Goal: Information Seeking & Learning: Learn about a topic

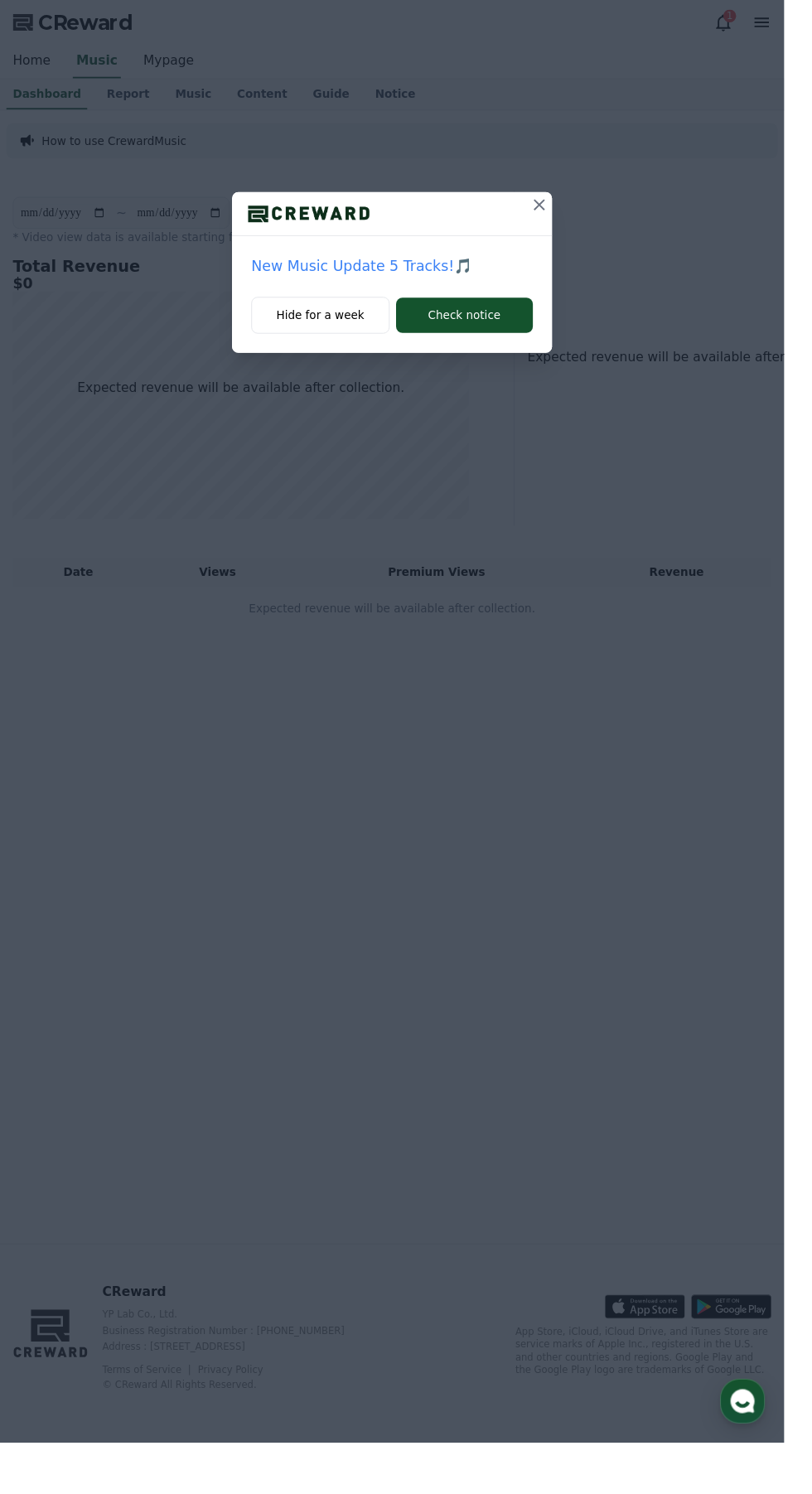
click at [568, 212] on icon at bounding box center [558, 212] width 20 height 20
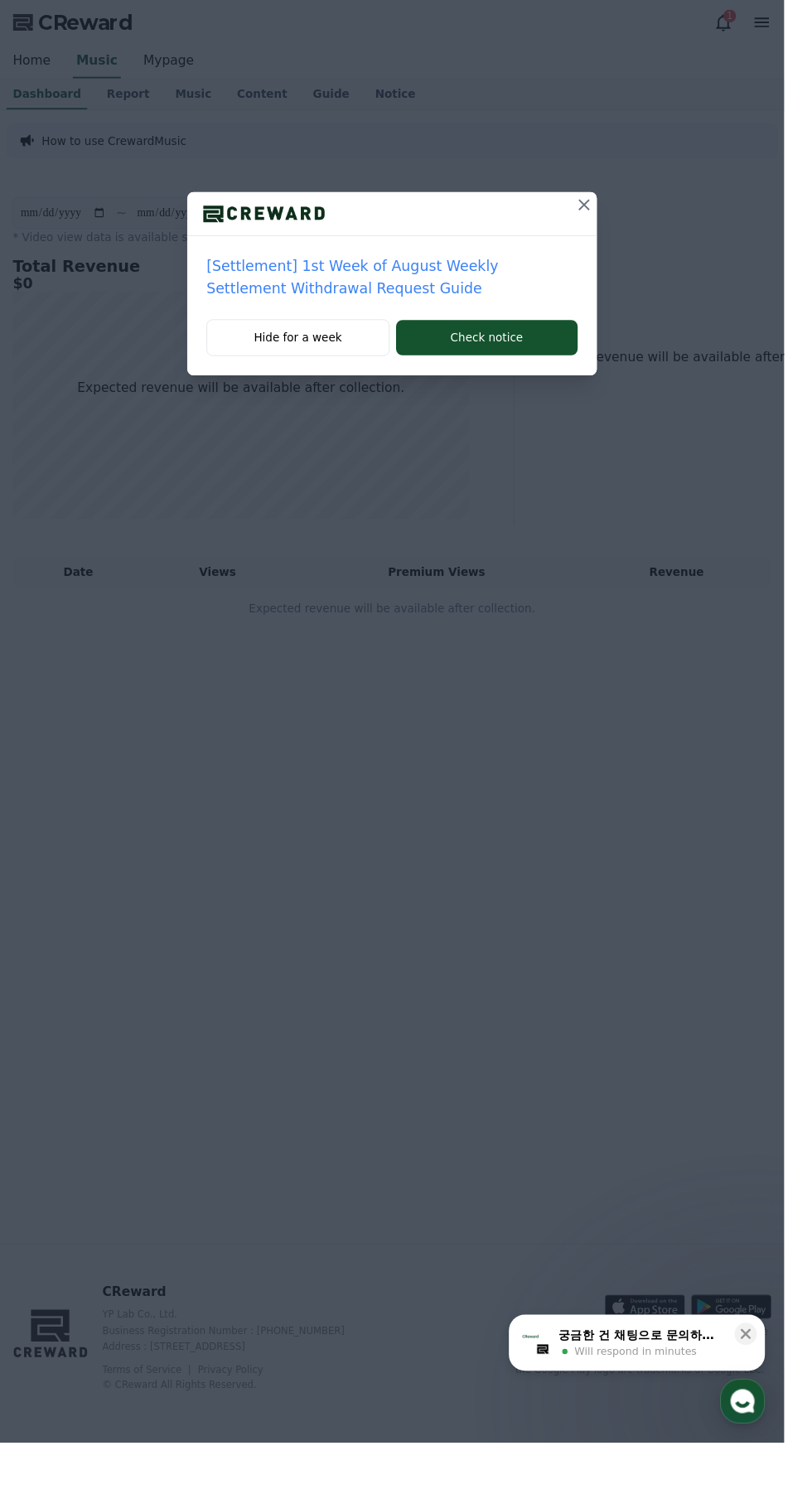
click at [615, 207] on icon at bounding box center [605, 212] width 20 height 20
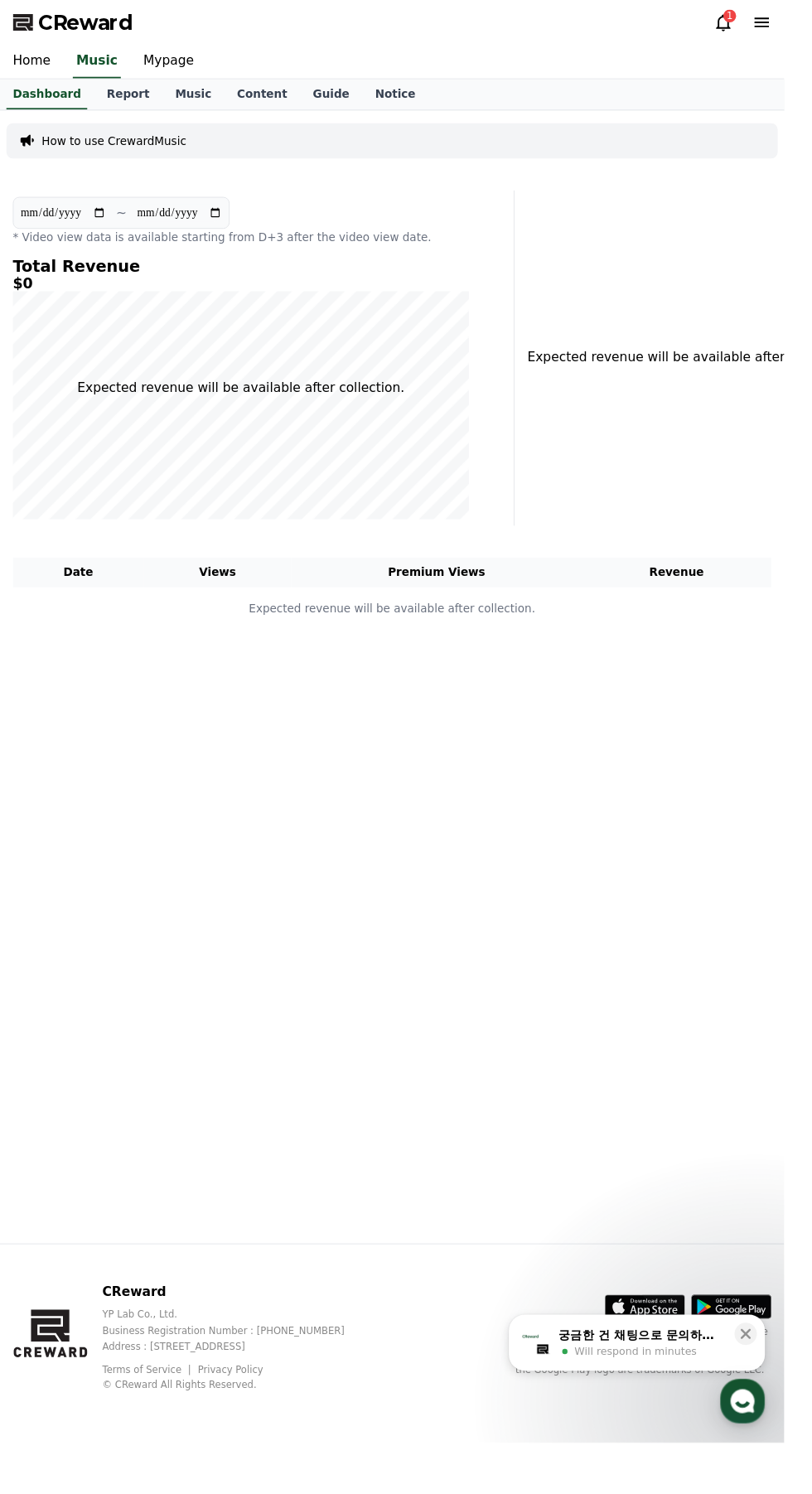
click at [142, 85] on link "Report" at bounding box center [132, 98] width 71 height 31
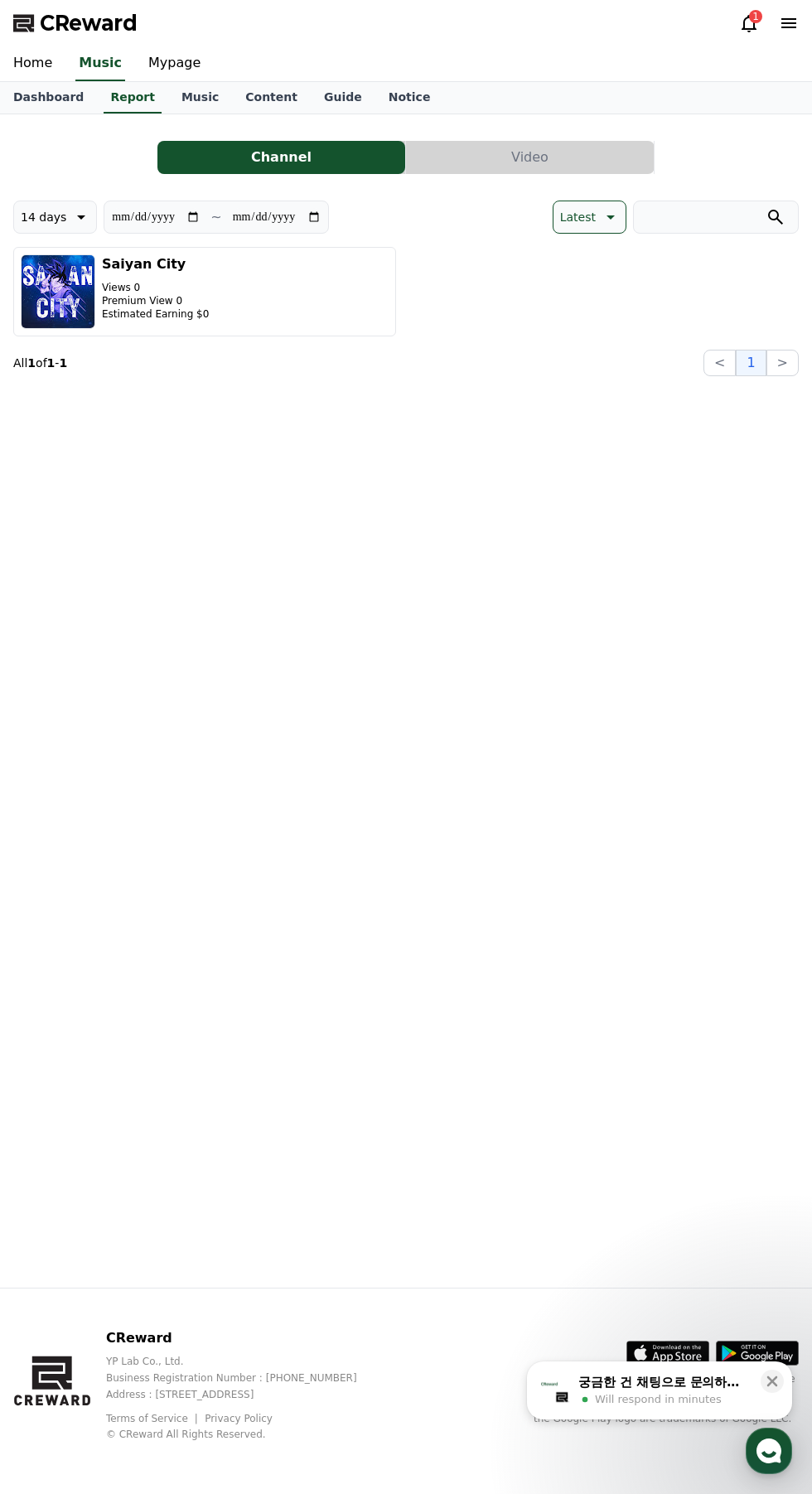
click at [754, 10] on div "1" at bounding box center [755, 16] width 14 height 14
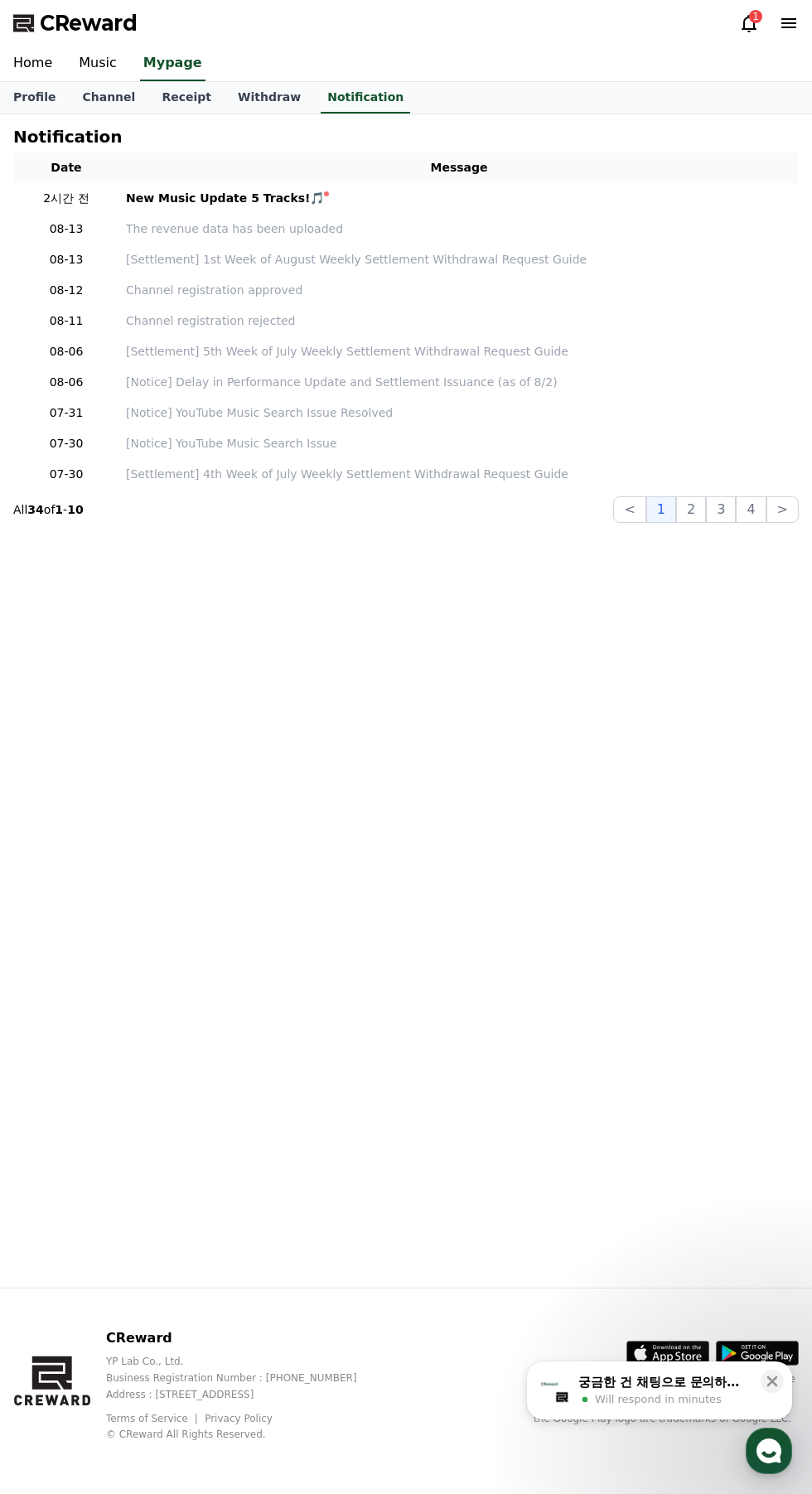
click at [741, 15] on icon at bounding box center [749, 24] width 20 height 20
click at [494, 198] on link "New Music Update 5 Tracks!🎵" at bounding box center [459, 198] width 666 height 17
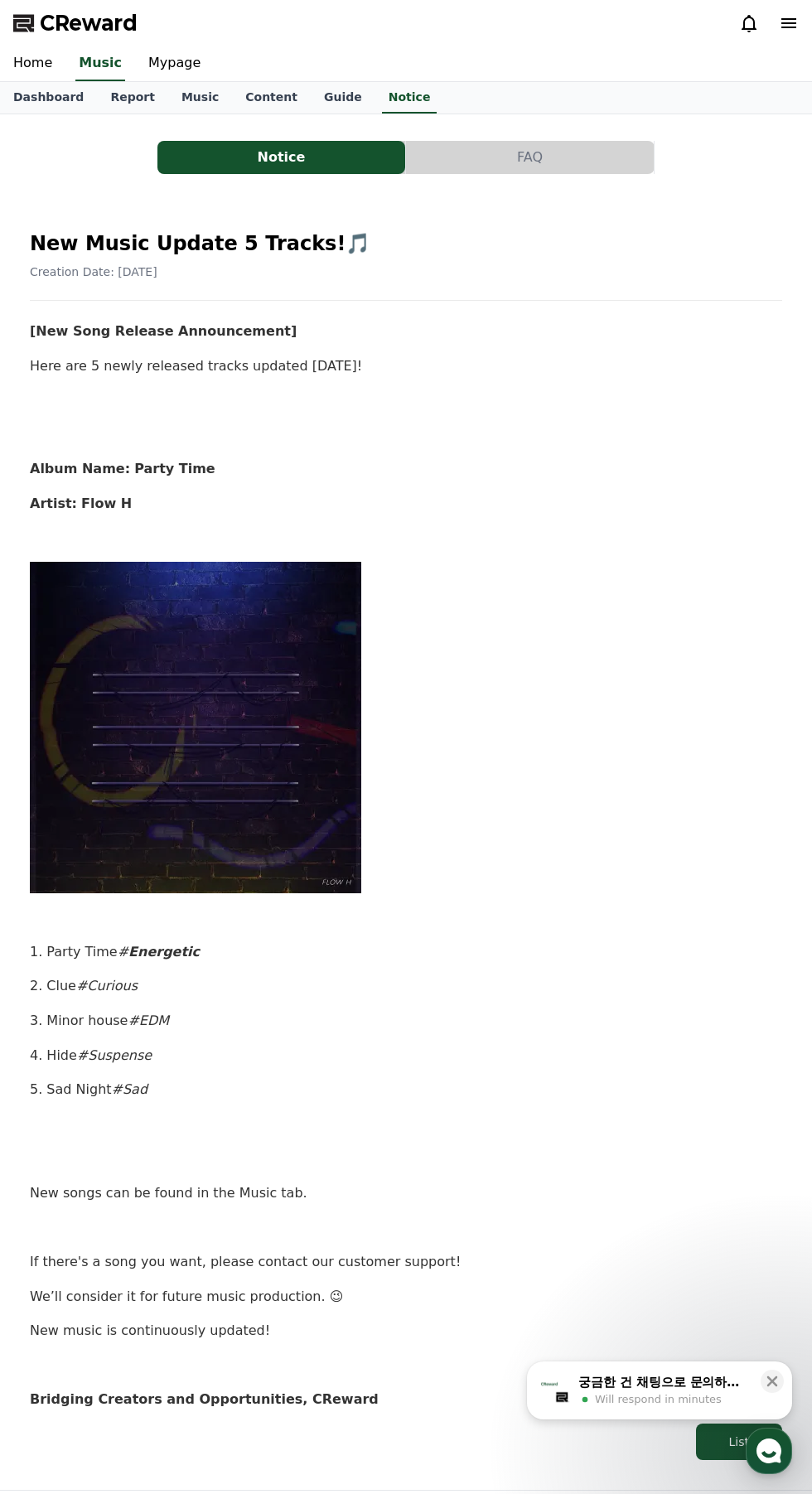
click at [484, 171] on button "FAQ" at bounding box center [529, 157] width 247 height 33
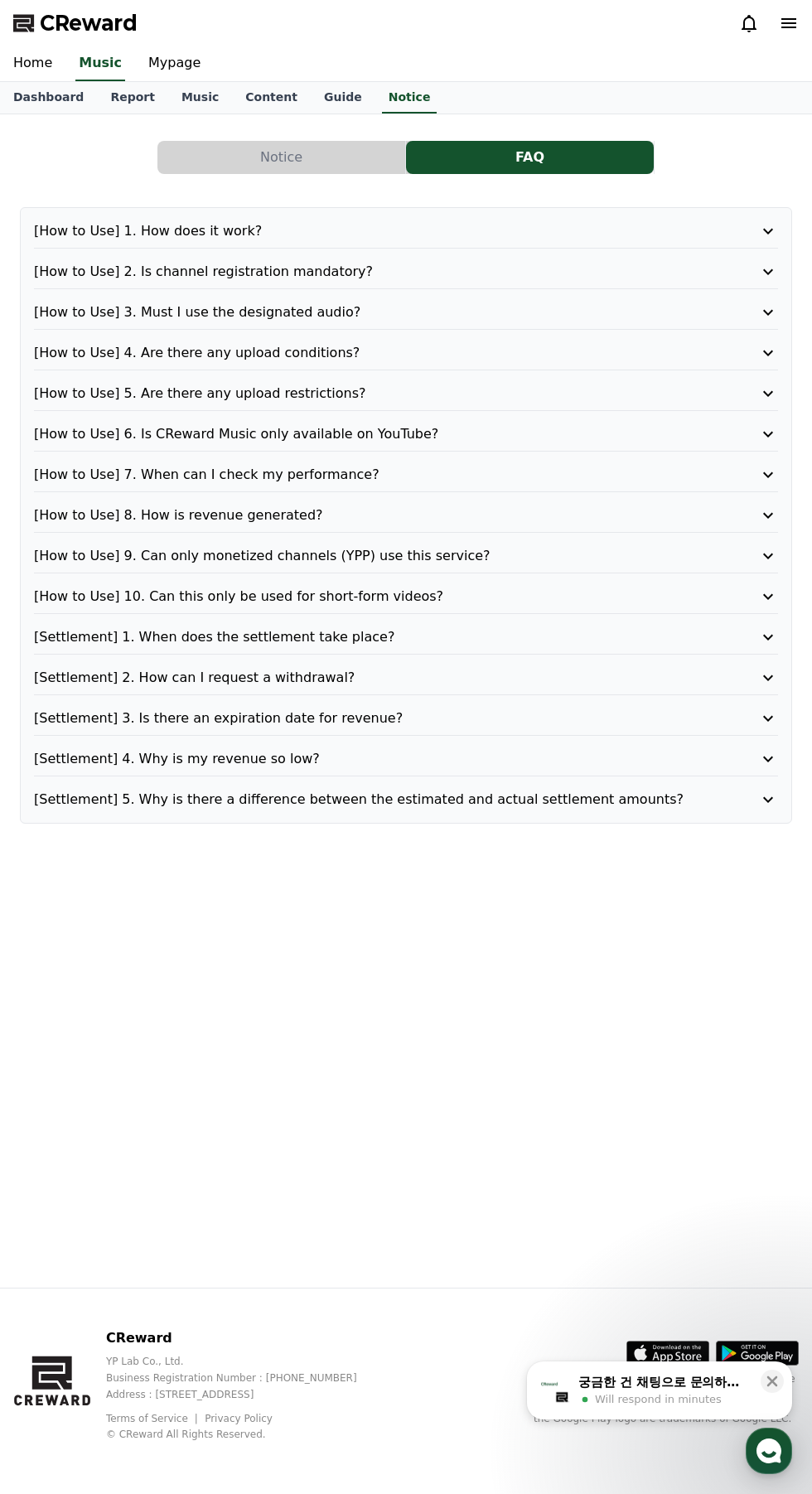
click at [774, 465] on icon at bounding box center [768, 475] width 20 height 20
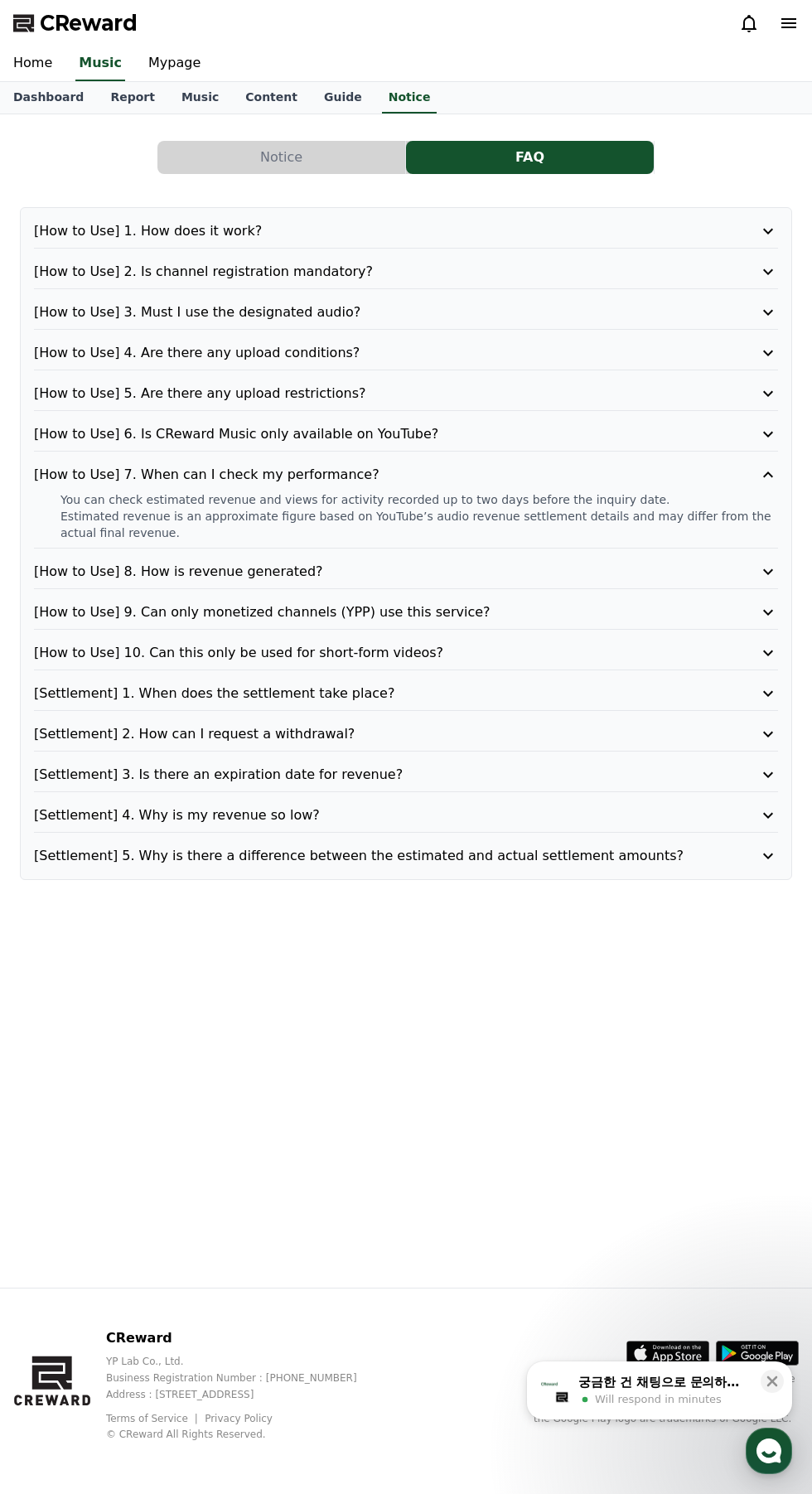
click at [759, 575] on icon at bounding box center [768, 571] width 20 height 20
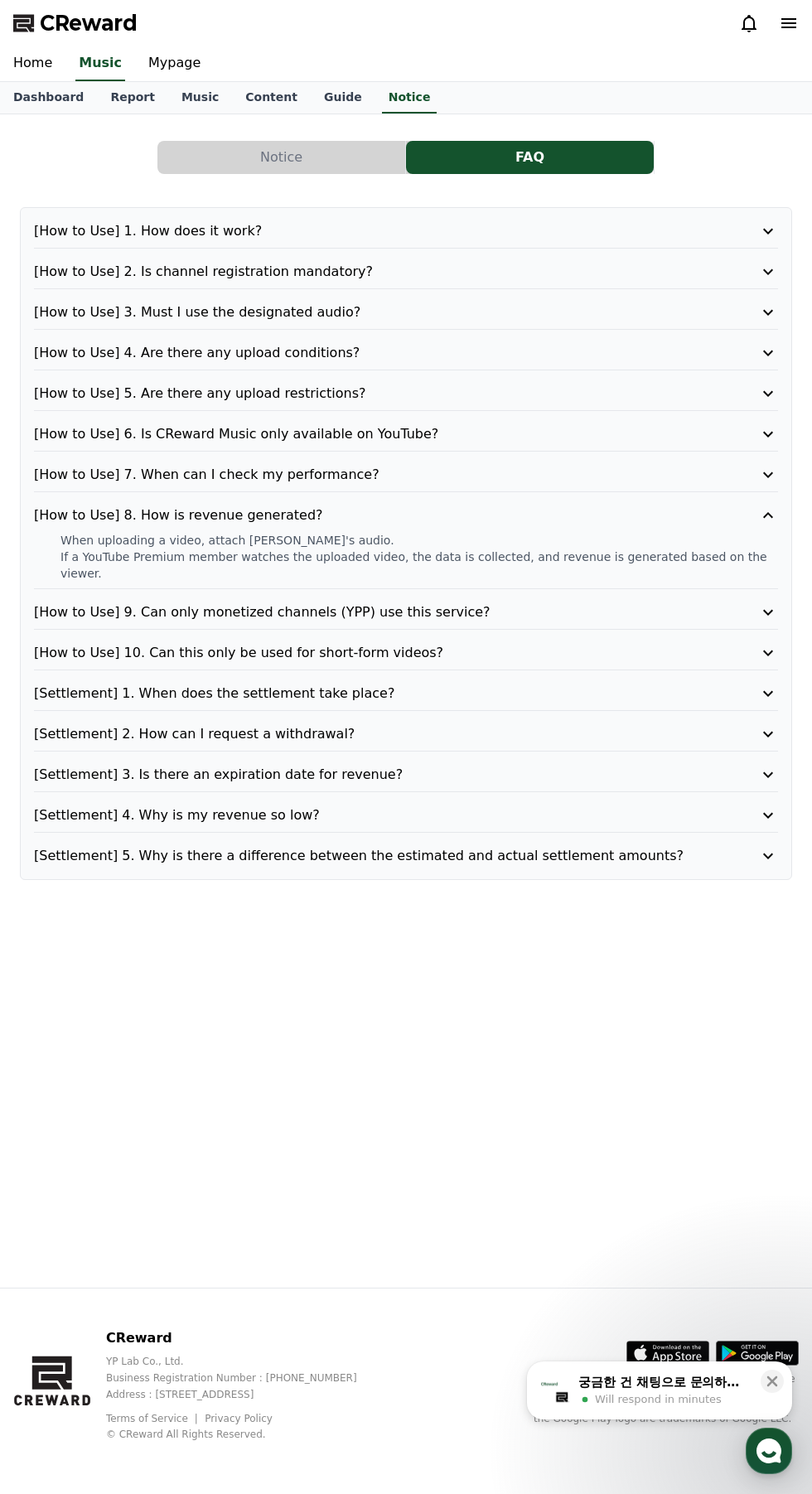
click at [766, 602] on icon at bounding box center [768, 612] width 20 height 20
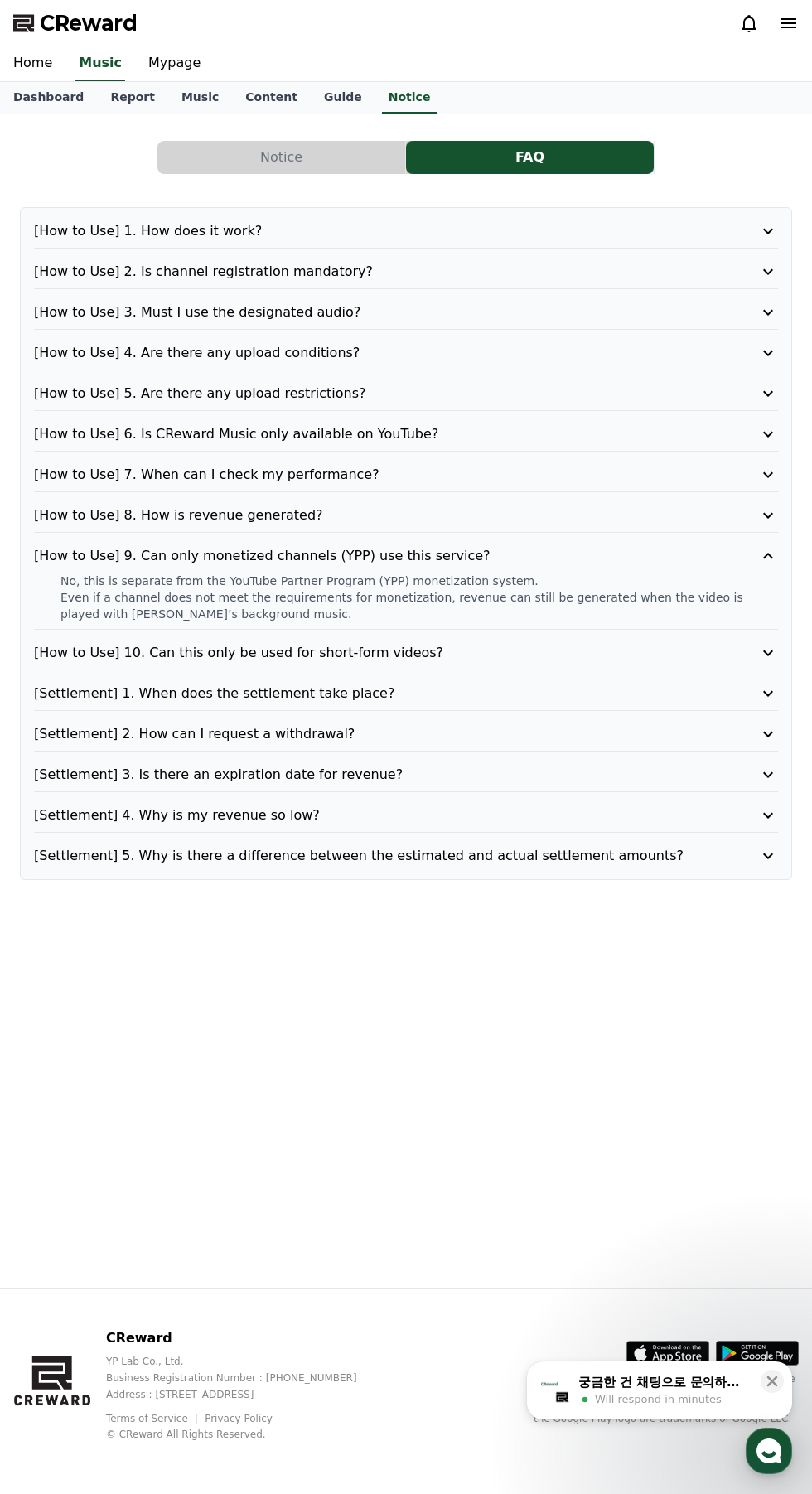
click at [766, 643] on icon at bounding box center [768, 653] width 20 height 20
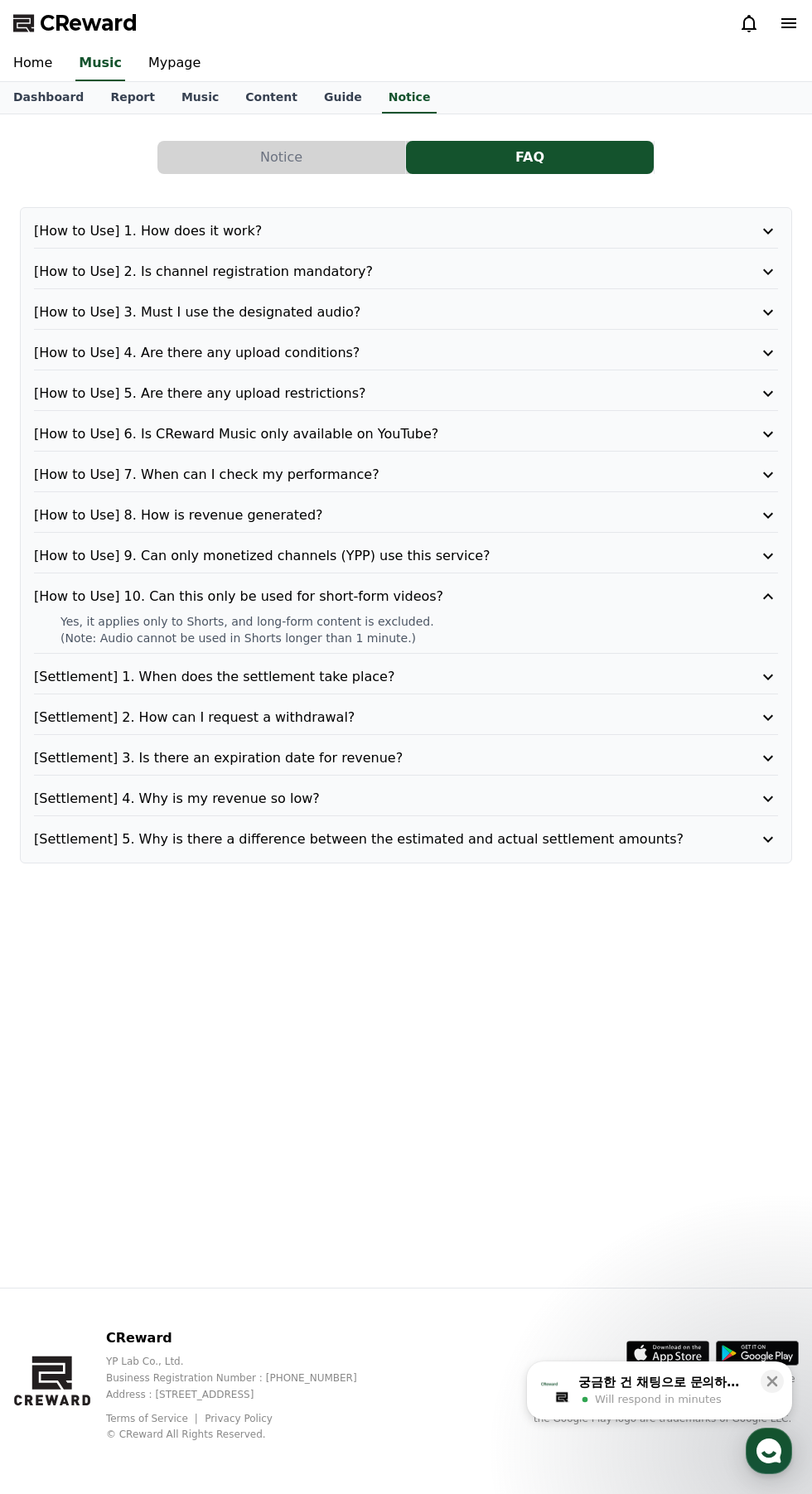
click at [772, 667] on icon at bounding box center [768, 677] width 20 height 20
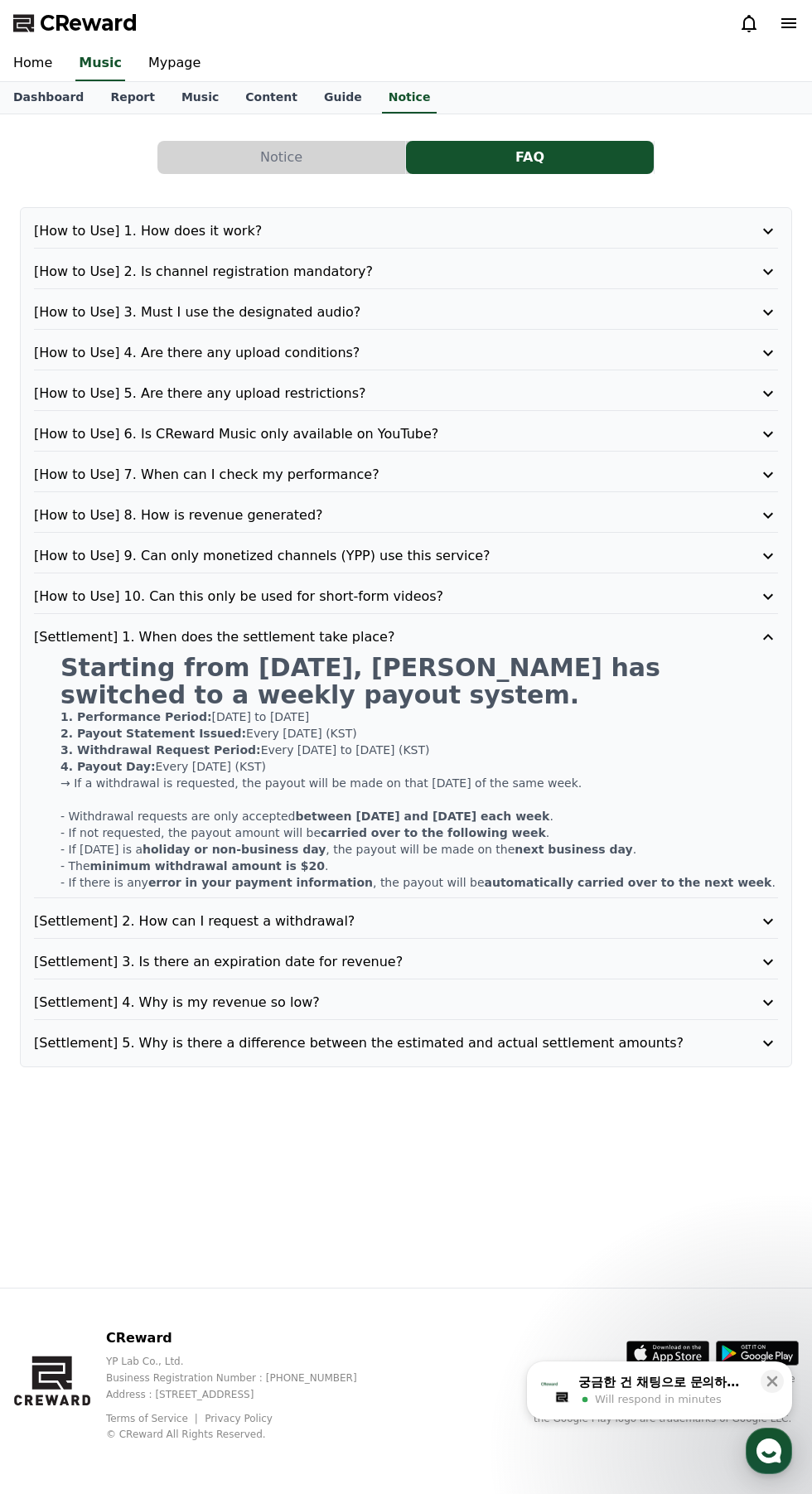
click at [746, 921] on button "[Settlement] 2. How can I request a withdrawal?" at bounding box center [405, 922] width 744 height 20
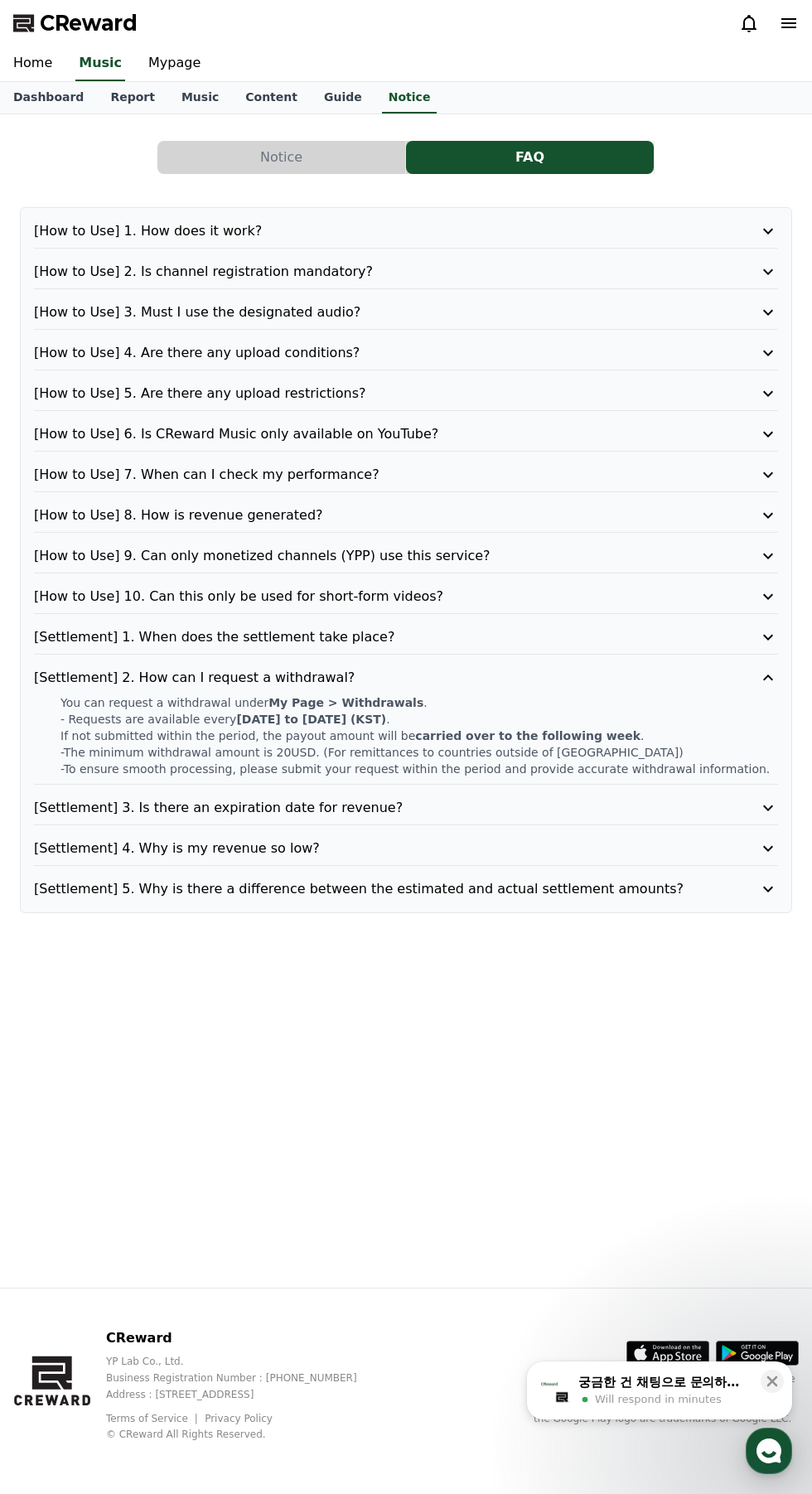
click at [726, 798] on button "[Settlement] 3. Is there an expiration date for revenue?" at bounding box center [405, 808] width 744 height 20
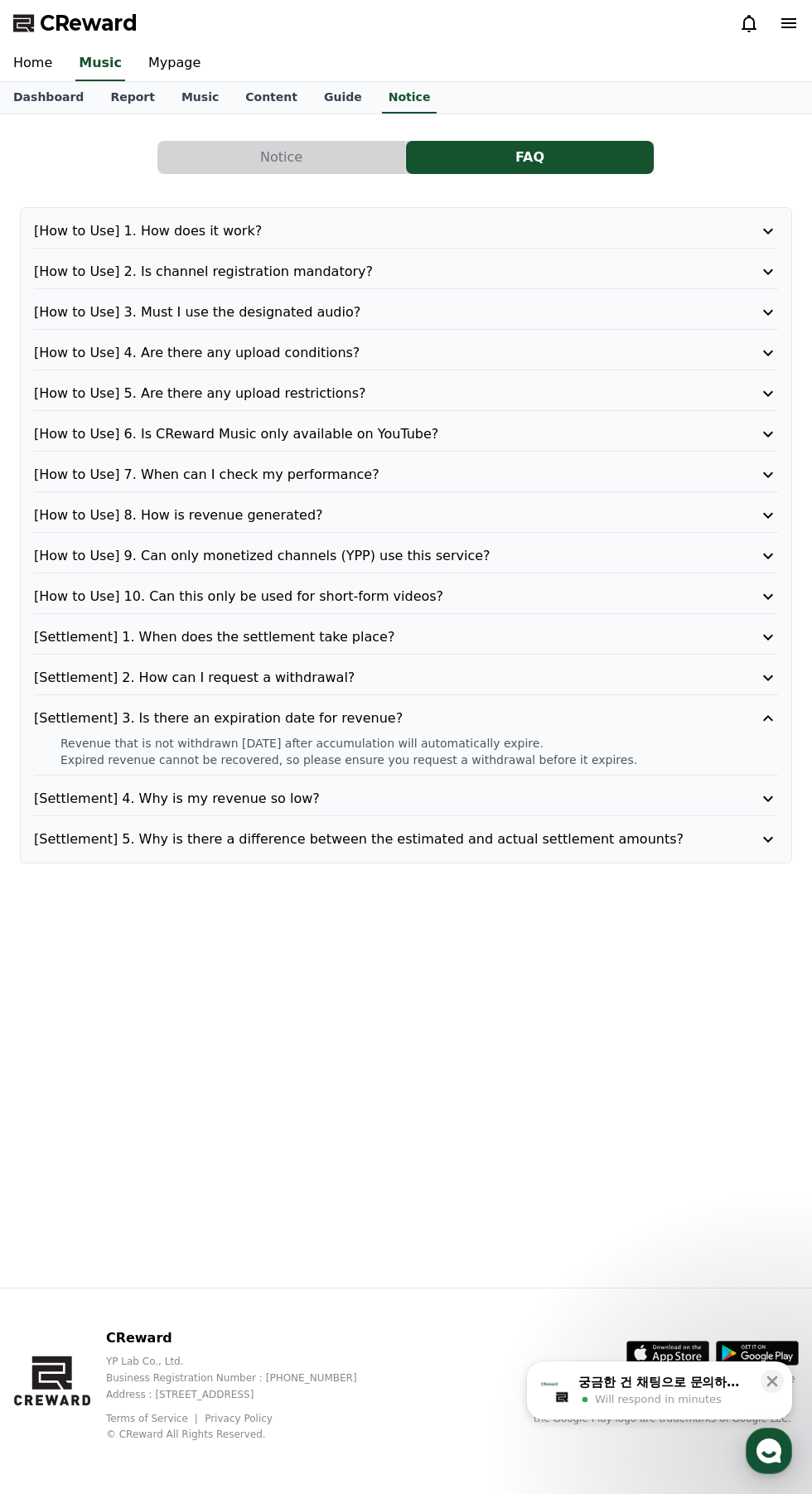
click at [724, 791] on button "[Settlement] 4. Why is my revenue so low?" at bounding box center [405, 799] width 744 height 20
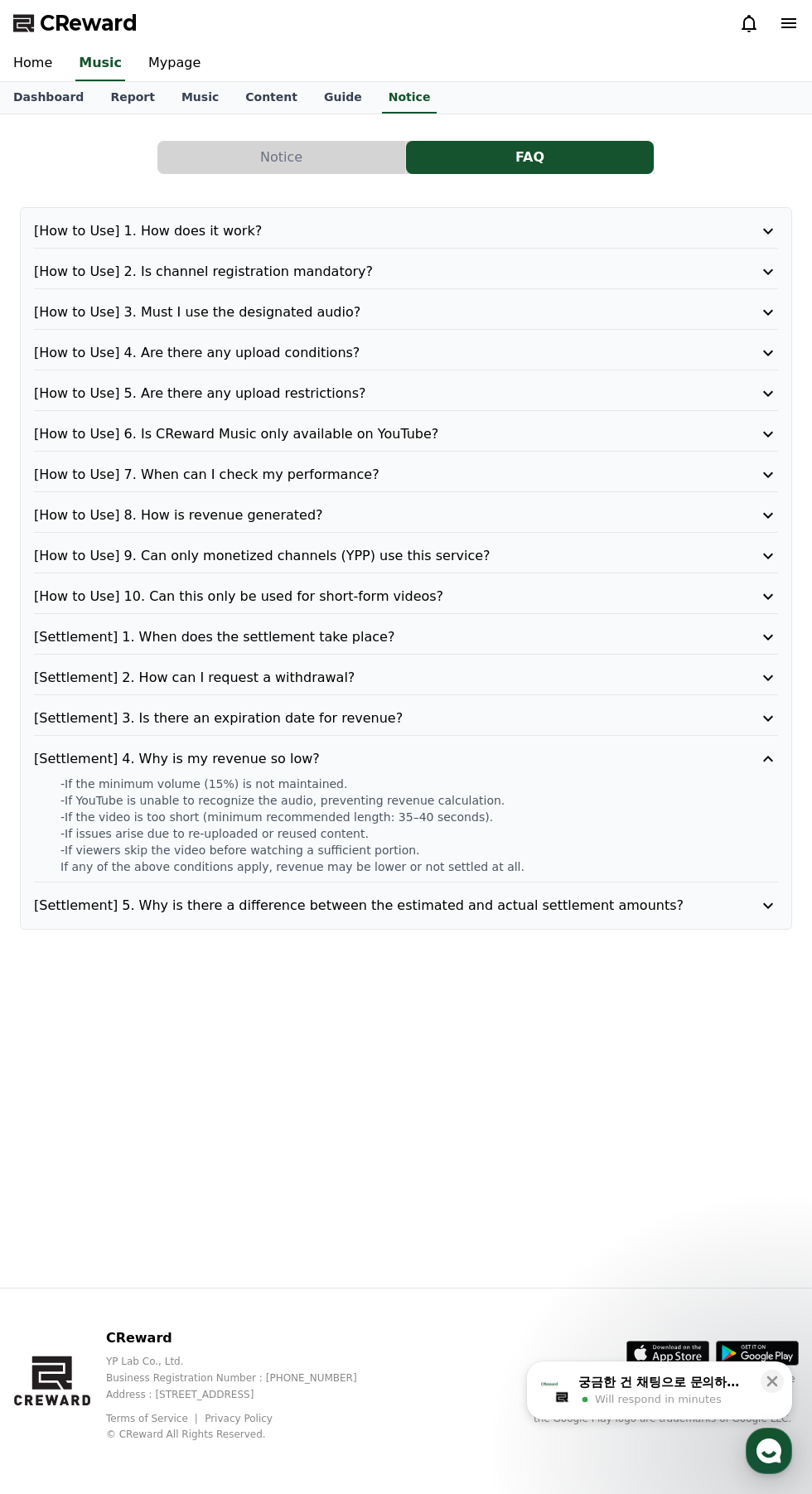
click at [728, 895] on button "[Settlement] 5. Why is there a difference between the estimated and actual sett…" at bounding box center [405, 905] width 744 height 20
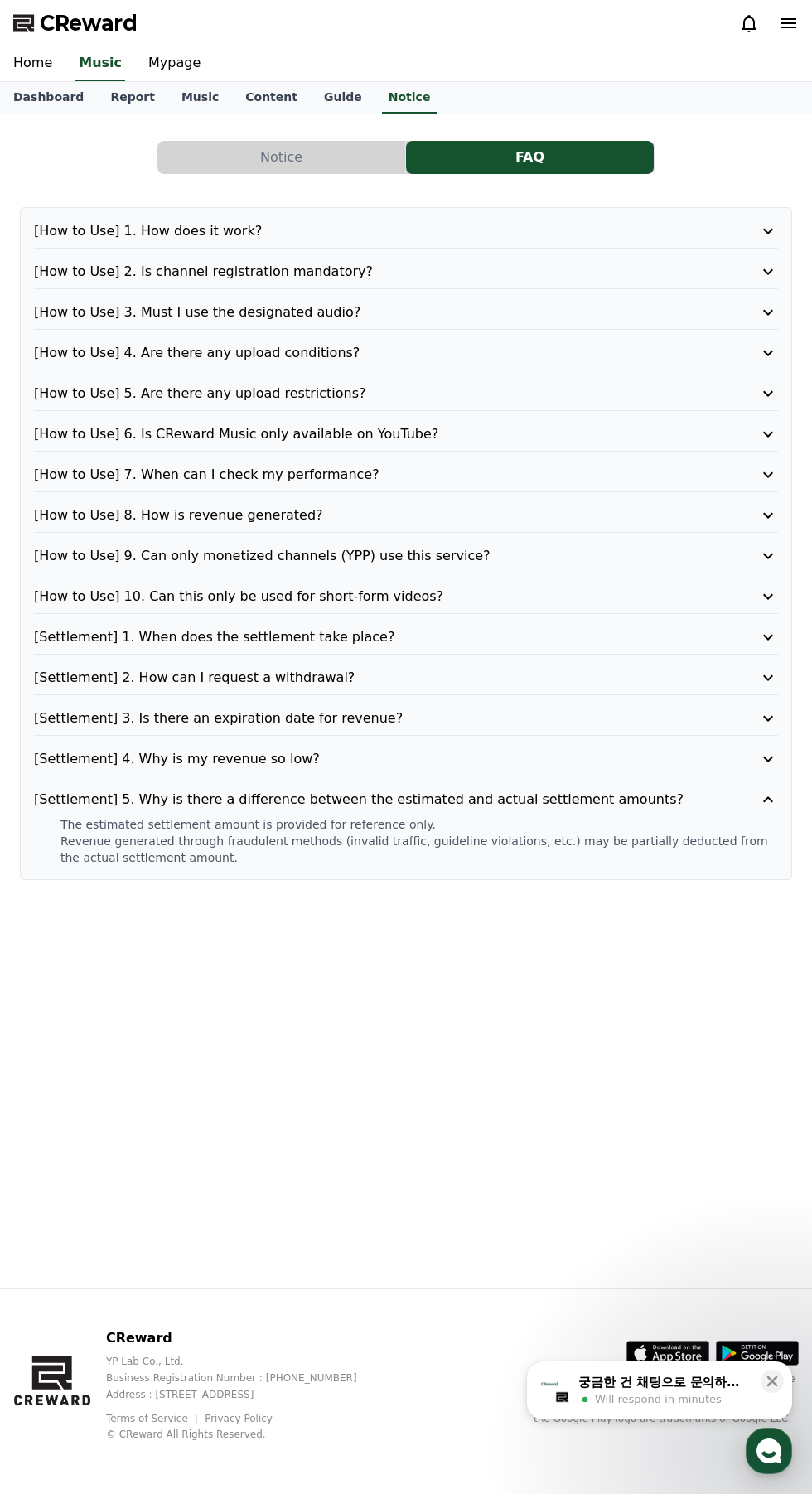
click at [310, 110] on link "Guide" at bounding box center [342, 98] width 65 height 31
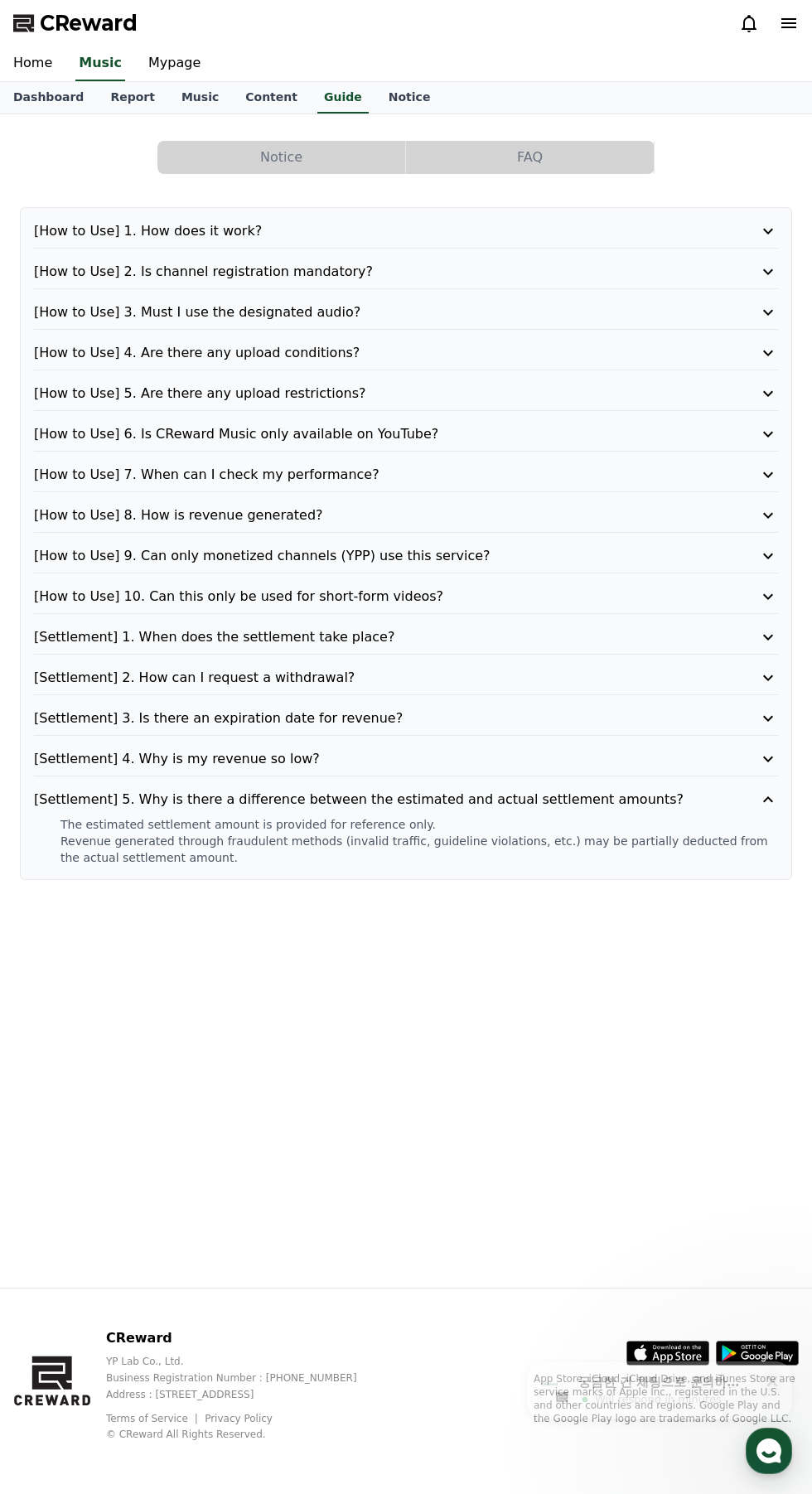
scroll to position [14, 0]
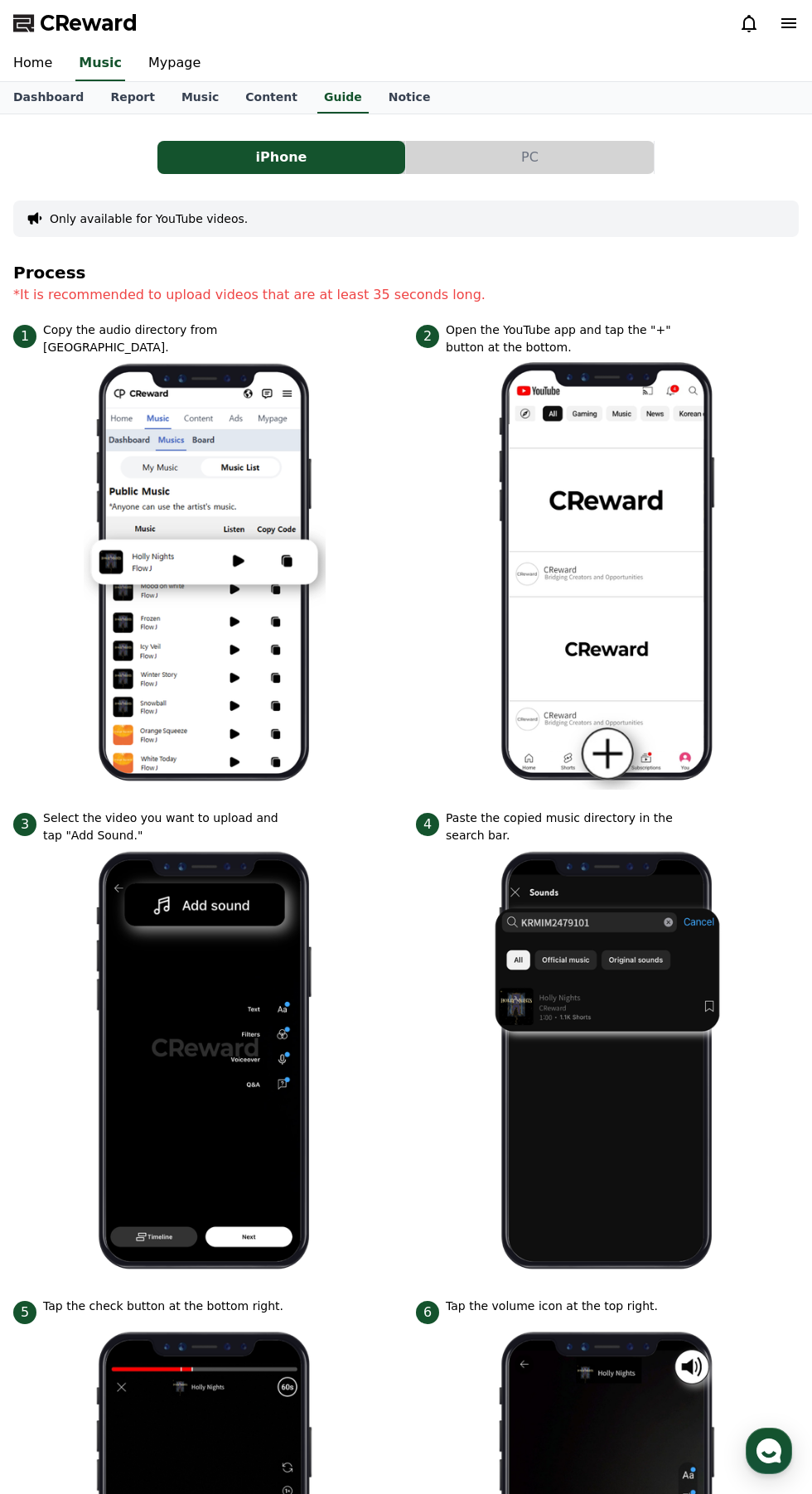
click at [253, 70] on div "Home Music Mypage" at bounding box center [406, 64] width 812 height 35
click at [256, 98] on link "Content" at bounding box center [271, 98] width 78 height 31
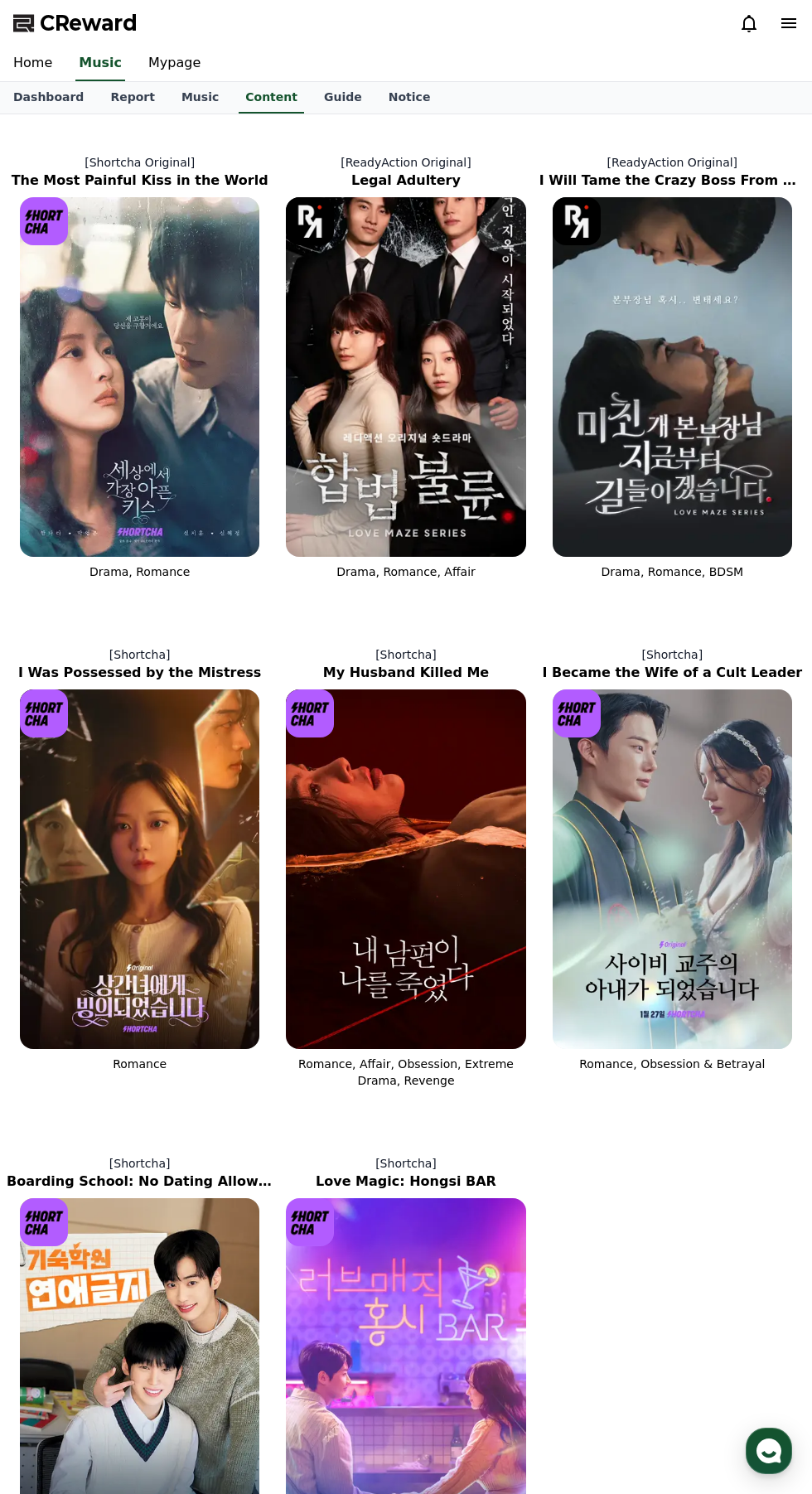
click at [183, 92] on link "Music" at bounding box center [200, 98] width 64 height 31
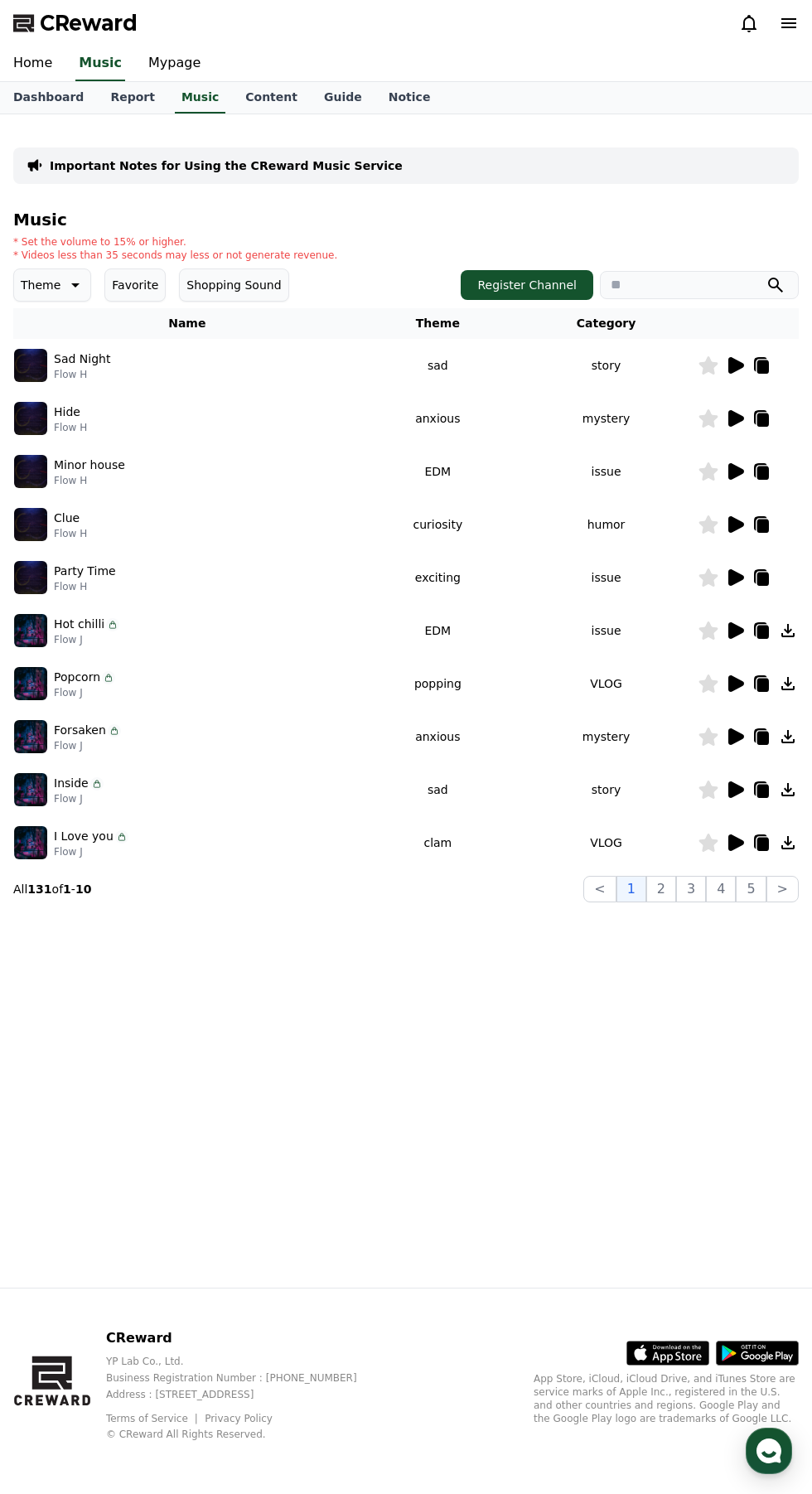
click at [120, 98] on link "Report" at bounding box center [132, 98] width 71 height 31
